Goal: Obtain resource: Download file/media

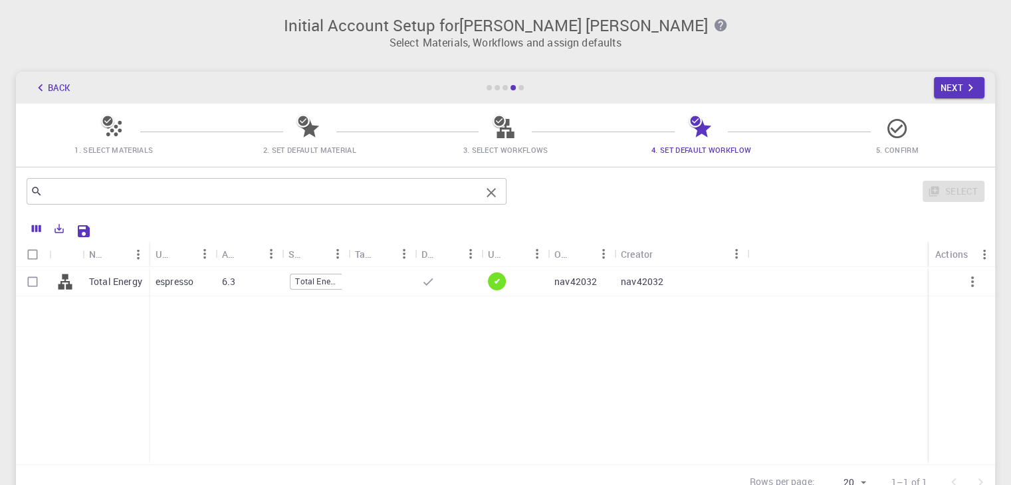
click at [97, 193] on input "text" at bounding box center [262, 191] width 438 height 19
click at [59, 227] on icon "Export" at bounding box center [59, 229] width 12 height 12
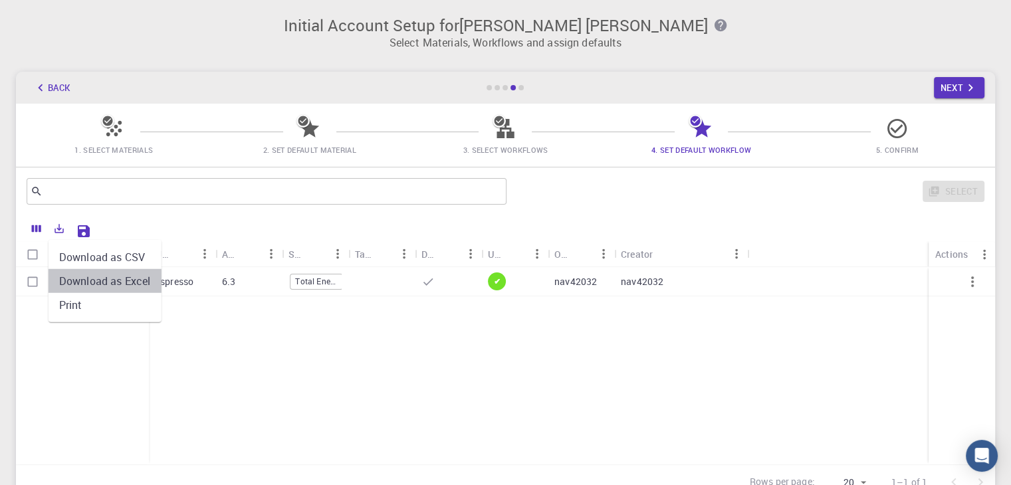
click at [84, 281] on li "Download as Excel" at bounding box center [105, 281] width 113 height 24
click at [37, 233] on icon "Columns" at bounding box center [37, 229] width 12 height 12
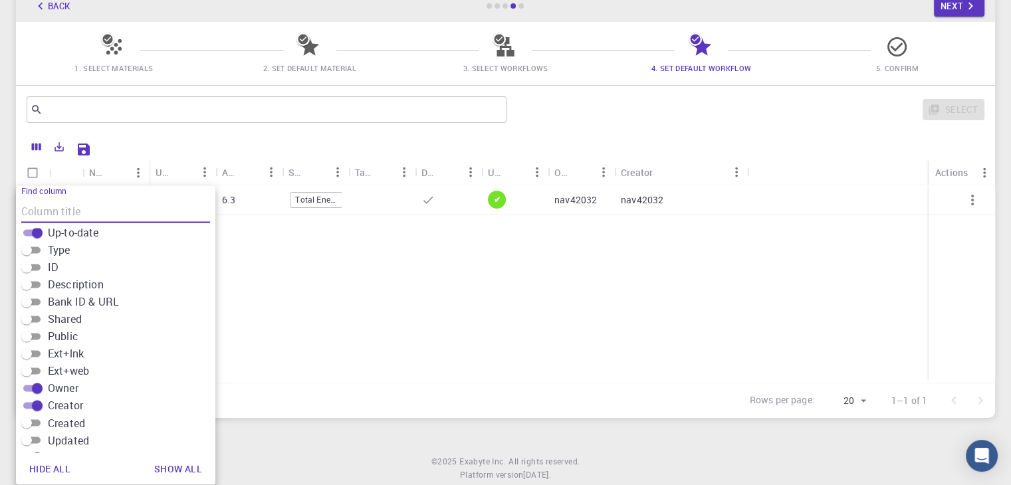
scroll to position [218, 0]
click at [32, 402] on input "Created" at bounding box center [27, 404] width 48 height 16
checkbox input "true"
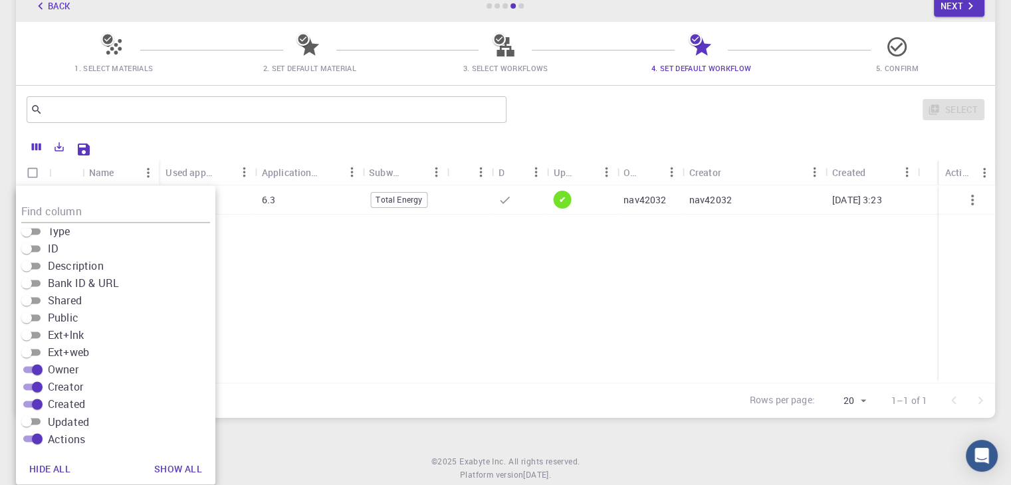
click at [31, 422] on input "Updated" at bounding box center [27, 422] width 48 height 16
checkbox input "true"
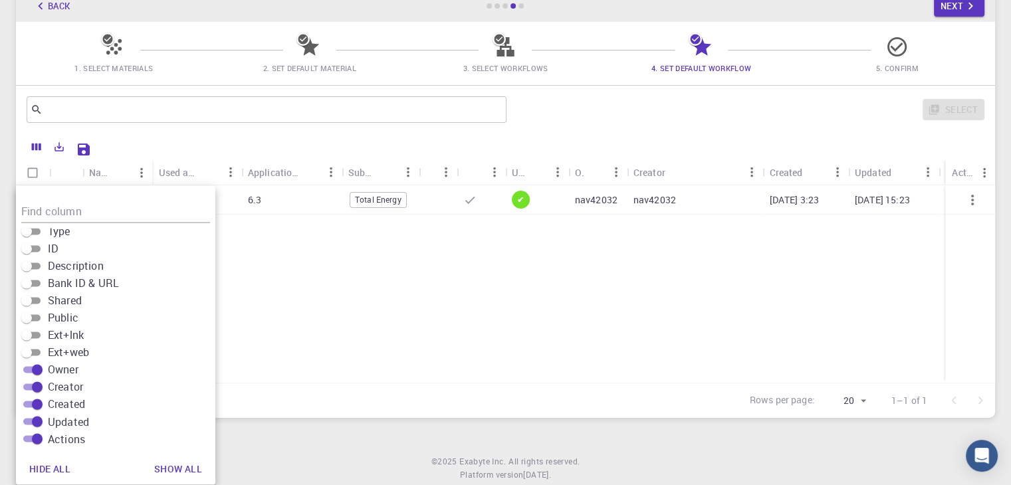
click at [37, 404] on input "Created" at bounding box center [37, 404] width 48 height 16
checkbox input "false"
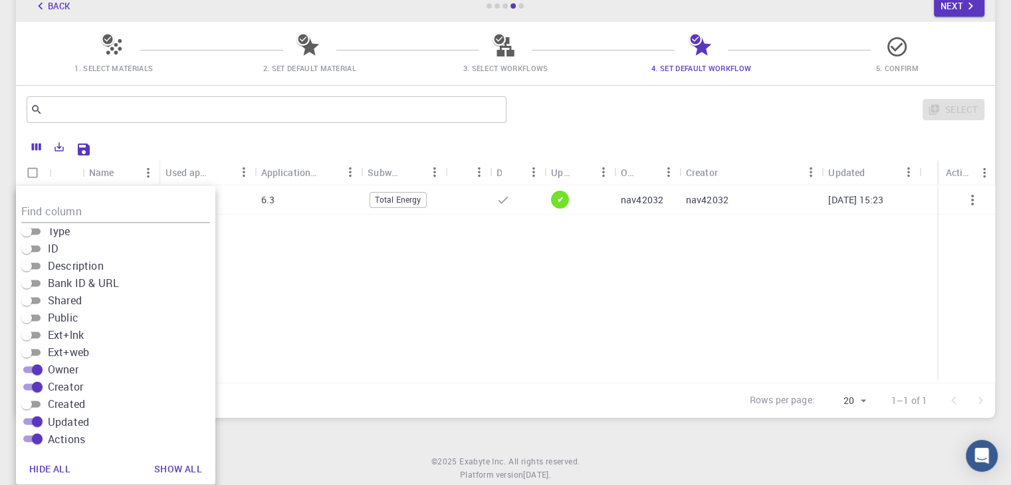
click at [39, 420] on input "Updated" at bounding box center [37, 422] width 48 height 16
checkbox input "false"
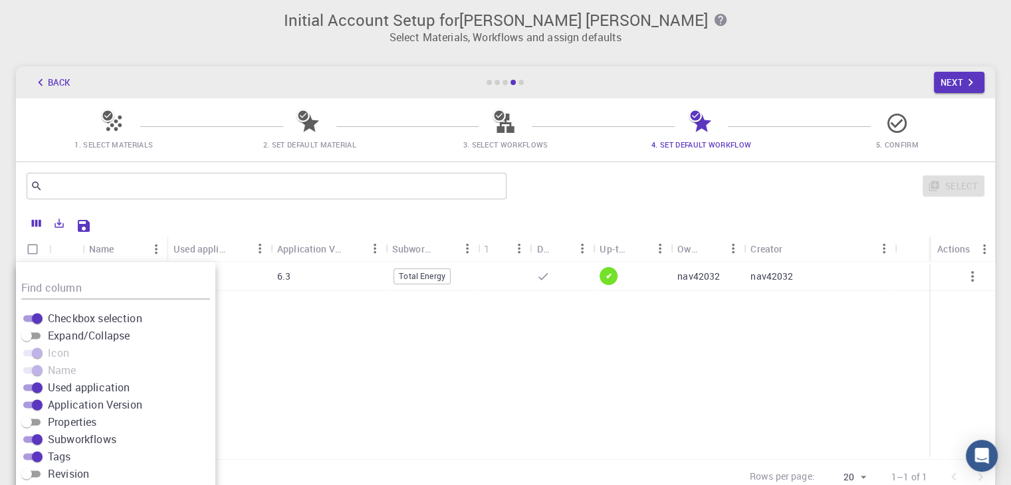
scroll to position [0, 0]
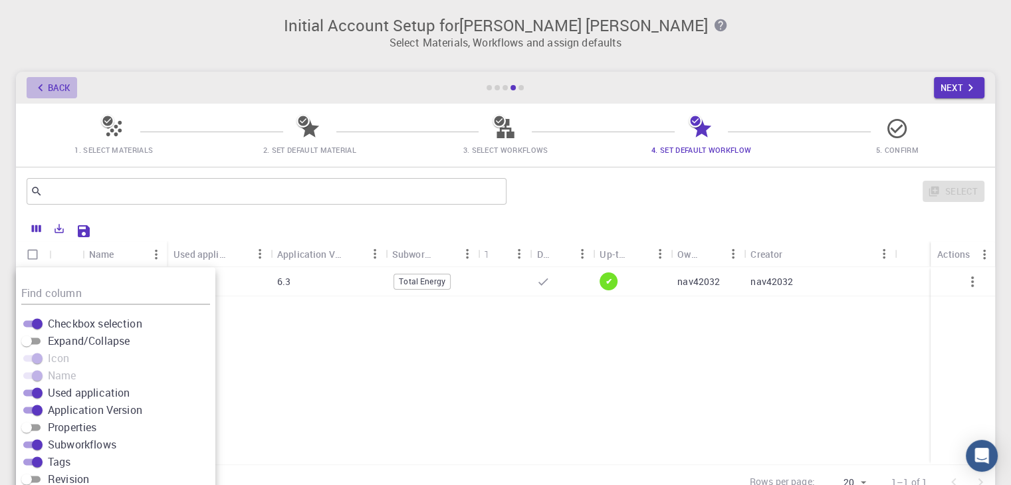
click at [45, 90] on icon "button" at bounding box center [40, 87] width 15 height 15
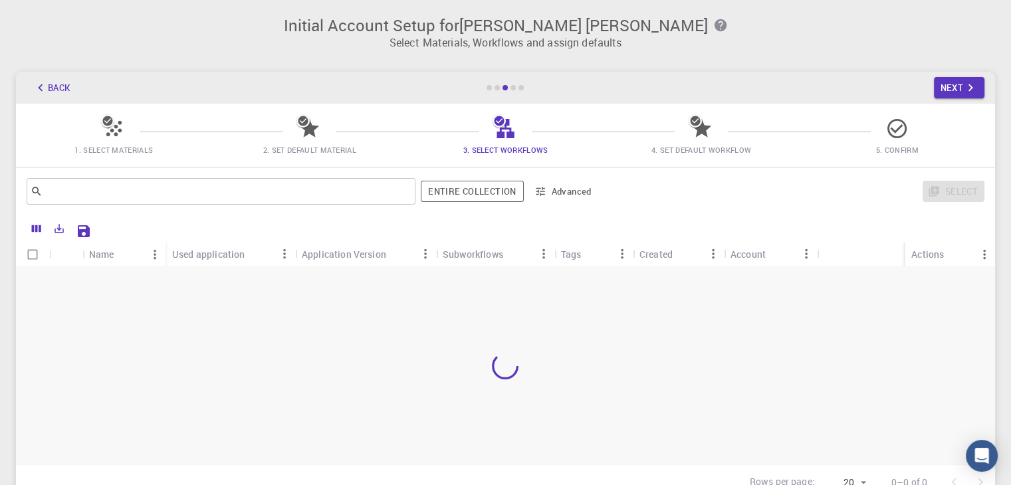
click at [110, 129] on icon at bounding box center [113, 128] width 15 height 15
click at [45, 85] on icon "button" at bounding box center [40, 87] width 15 height 15
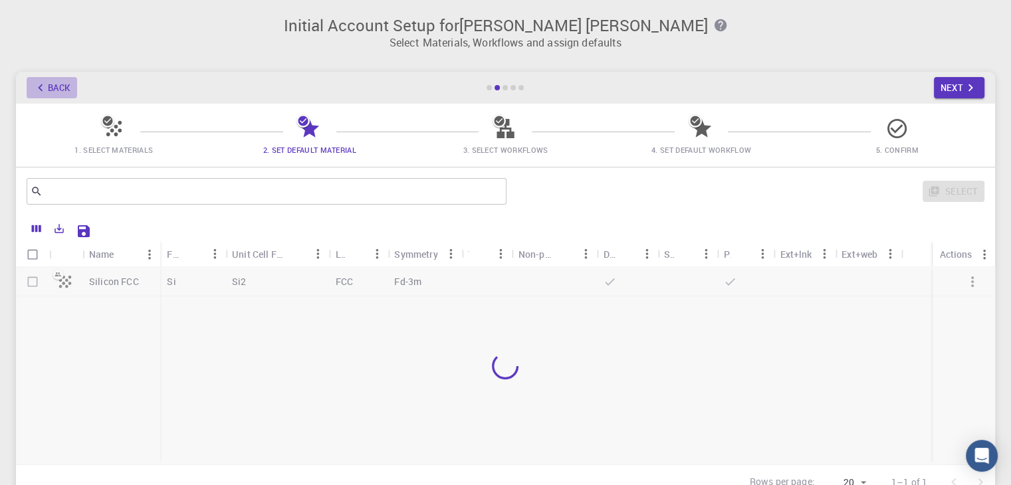
click at [45, 85] on icon "button" at bounding box center [40, 87] width 15 height 15
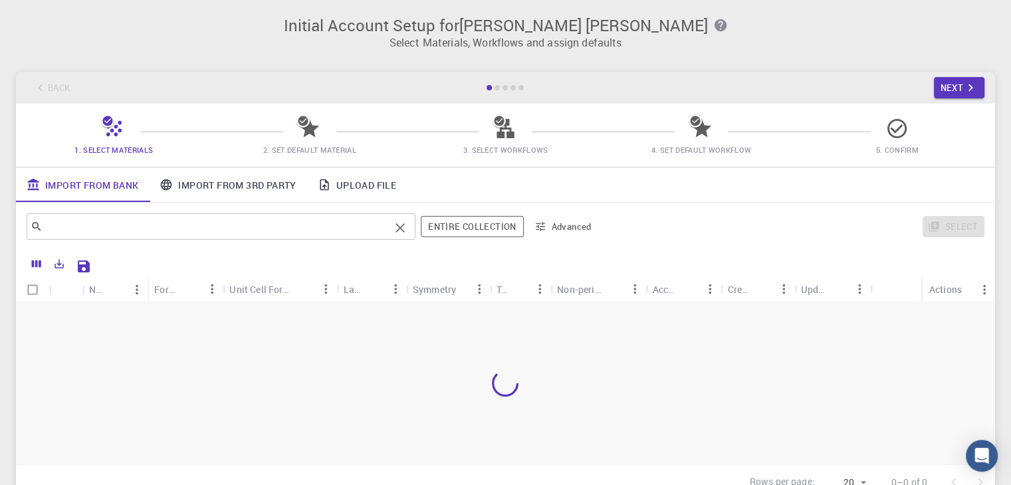
click at [316, 224] on input "text" at bounding box center [216, 226] width 347 height 19
